Goal: Complete application form

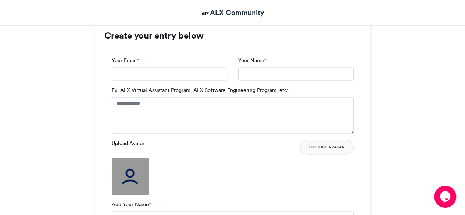
scroll to position [486, 0]
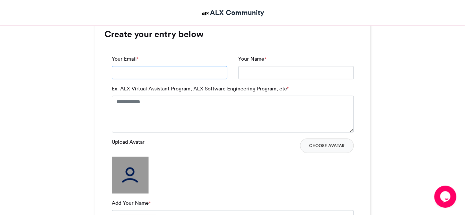
click at [174, 69] on input "Your Email *" at bounding box center [169, 72] width 115 height 13
type input "**********"
click at [246, 73] on input "Your Name *" at bounding box center [295, 72] width 115 height 13
type input "**********"
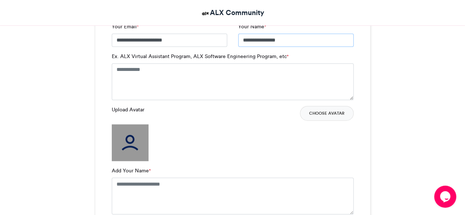
scroll to position [519, 0]
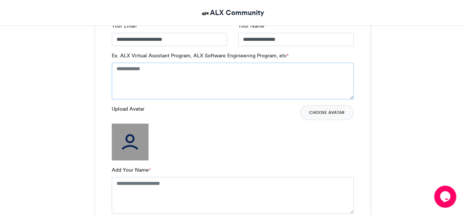
click at [172, 71] on textarea "Ex. ALX Virtual Assistant Program, ALX Software Engineering Program, etc *" at bounding box center [233, 81] width 242 height 37
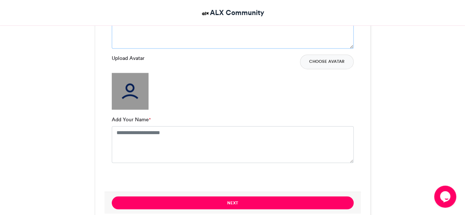
scroll to position [577, 0]
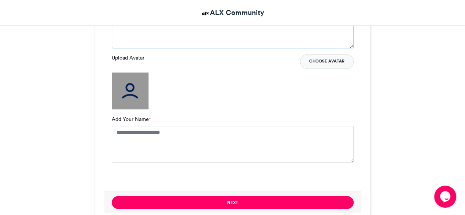
type textarea "**********"
click at [327, 60] on button "Choose Avatar" at bounding box center [327, 61] width 54 height 15
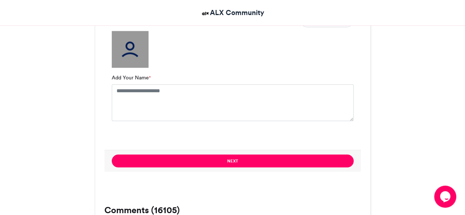
scroll to position [626, 0]
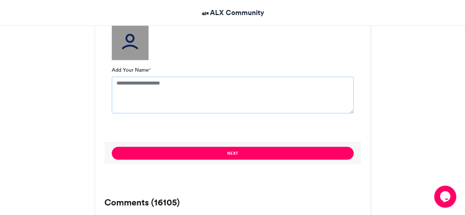
click at [168, 89] on textarea "Add Your Name *" at bounding box center [233, 94] width 242 height 37
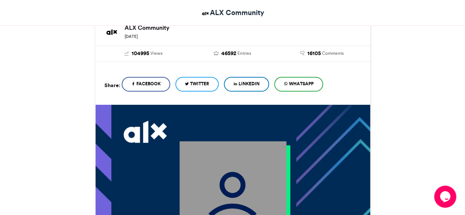
scroll to position [128, 0]
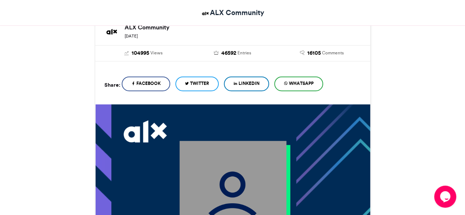
click at [246, 85] on span "LinkedIn" at bounding box center [249, 83] width 21 height 7
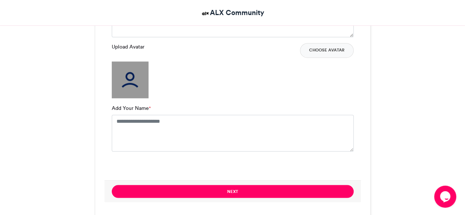
scroll to position [589, 0]
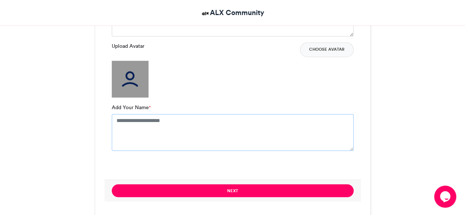
click at [134, 122] on textarea "Add Your Name *" at bounding box center [233, 132] width 242 height 37
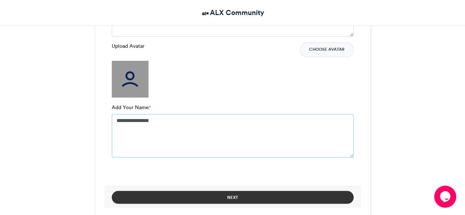
type textarea "**********"
click at [217, 194] on button "Next" at bounding box center [233, 197] width 242 height 13
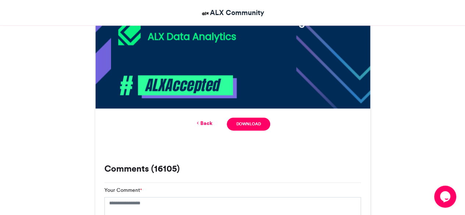
scroll to position [393, 0]
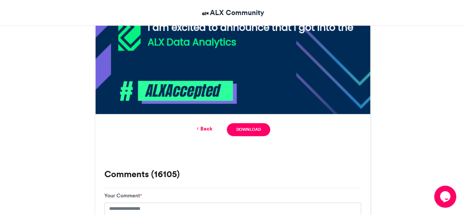
click at [206, 129] on link "Back" at bounding box center [203, 129] width 17 height 8
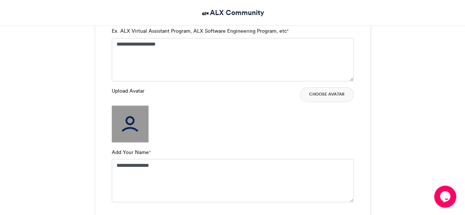
scroll to position [543, 0]
click at [324, 92] on button "Choose Avatar" at bounding box center [327, 95] width 54 height 15
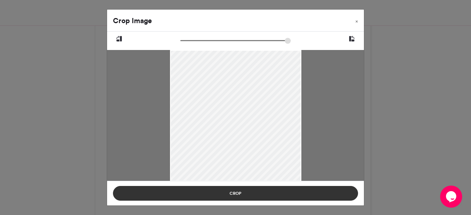
click at [245, 196] on button "Crop" at bounding box center [235, 193] width 245 height 15
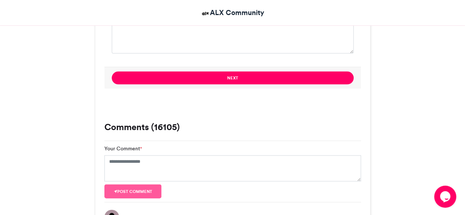
scroll to position [688, 0]
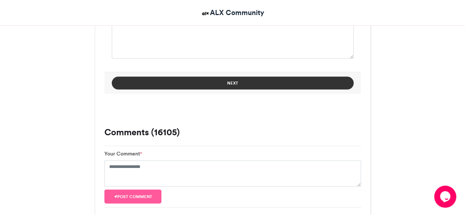
click at [237, 83] on button "Next" at bounding box center [233, 82] width 242 height 13
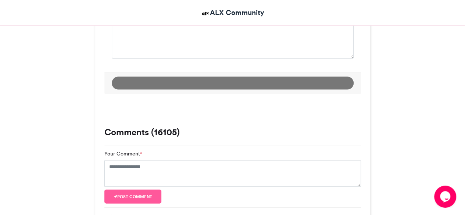
scroll to position [435, 0]
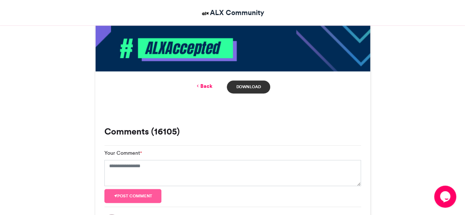
click at [237, 83] on link "Download" at bounding box center [248, 87] width 43 height 13
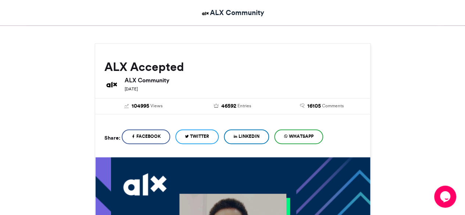
scroll to position [75, 0]
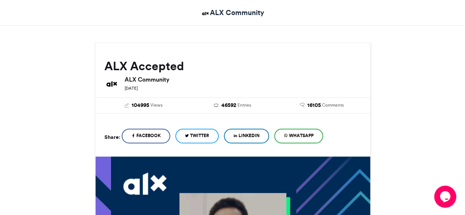
click at [209, 136] on span "Twitter" at bounding box center [199, 135] width 19 height 7
click at [261, 138] on link "LinkedIn" at bounding box center [246, 136] width 45 height 15
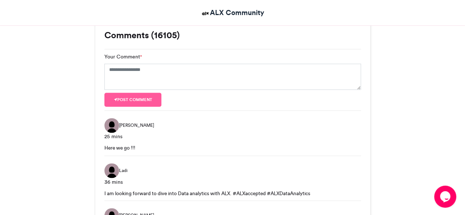
scroll to position [531, 0]
